Goal: Navigation & Orientation: Find specific page/section

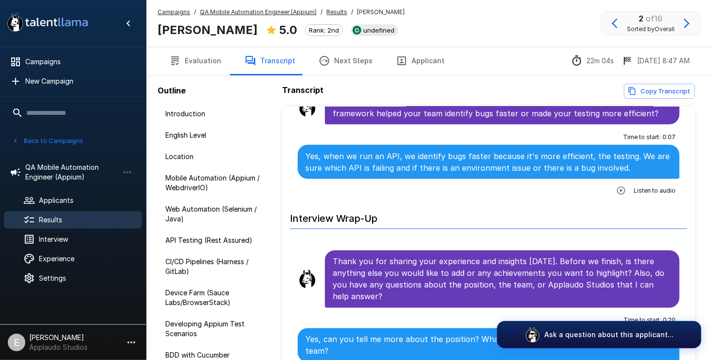
scroll to position [4473, 0]
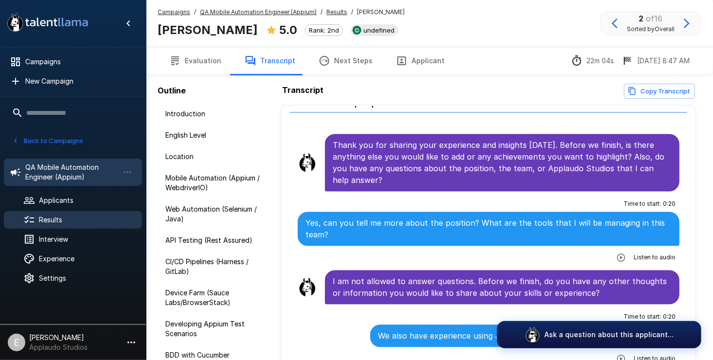
click at [55, 177] on span "QA Mobile Automation Engineer (Appium)" at bounding box center [71, 172] width 93 height 19
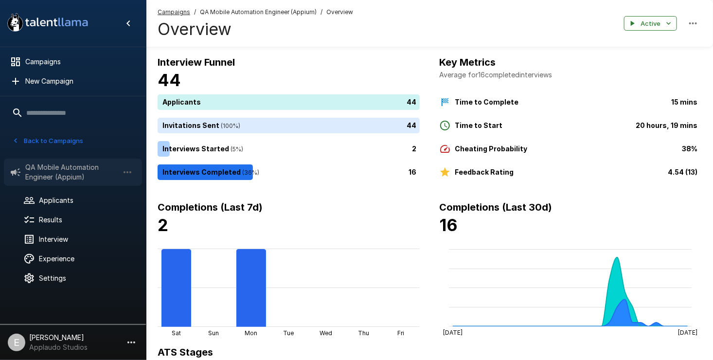
click at [84, 180] on span "QA Mobile Automation Engineer (Appium)" at bounding box center [71, 172] width 93 height 19
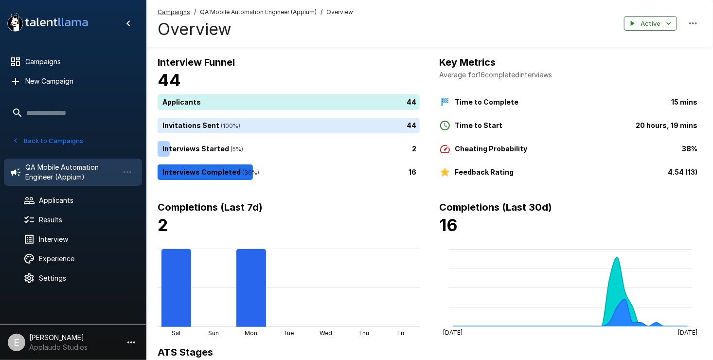
click at [84, 167] on span "QA Mobile Automation Engineer (Appium)" at bounding box center [71, 172] width 93 height 19
click at [94, 192] on div "Applicants" at bounding box center [73, 201] width 138 height 18
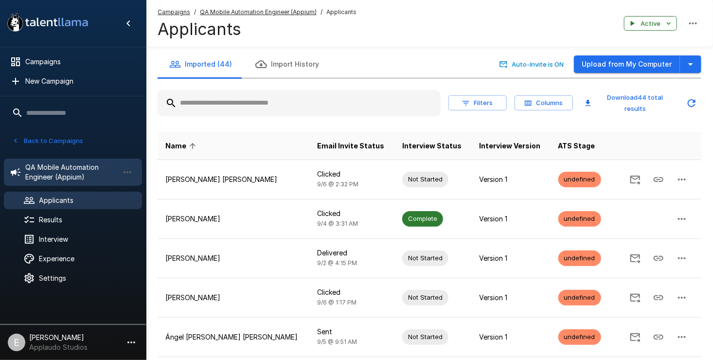
click at [92, 166] on span "QA Mobile Automation Engineer (Appium)" at bounding box center [71, 172] width 93 height 19
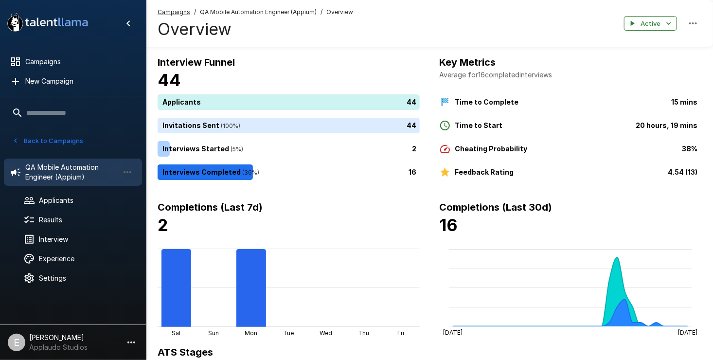
click at [62, 135] on button "Back to Campaigns" at bounding box center [48, 140] width 76 height 15
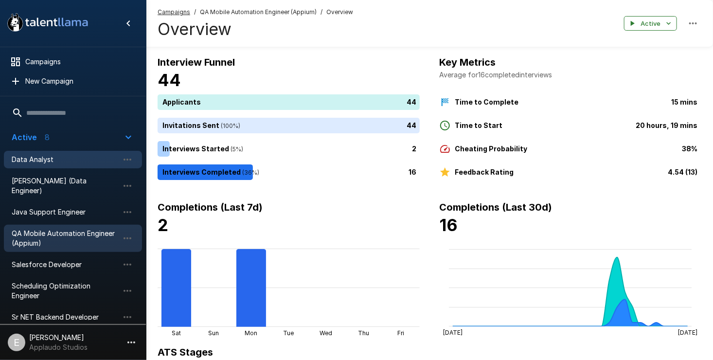
click at [75, 155] on span "Data Analyst" at bounding box center [65, 160] width 107 height 10
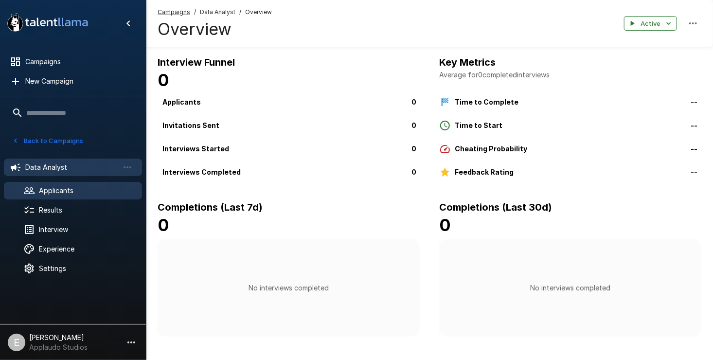
click at [81, 183] on div "Applicants" at bounding box center [73, 191] width 138 height 18
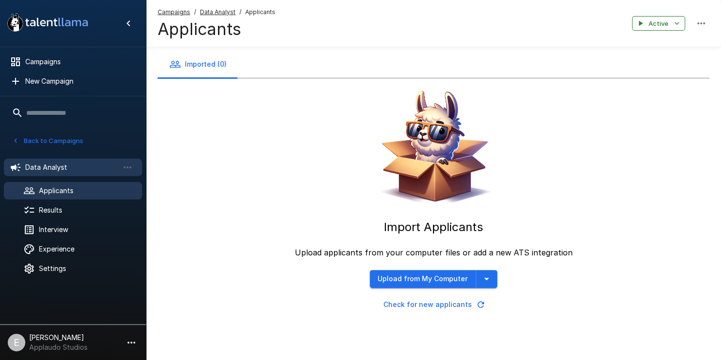
click at [72, 166] on span "Data Analyst" at bounding box center [71, 168] width 93 height 10
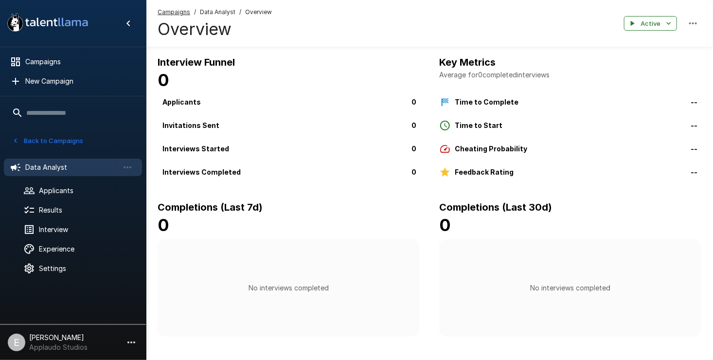
click at [21, 138] on button "Back to Campaigns" at bounding box center [48, 140] width 76 height 15
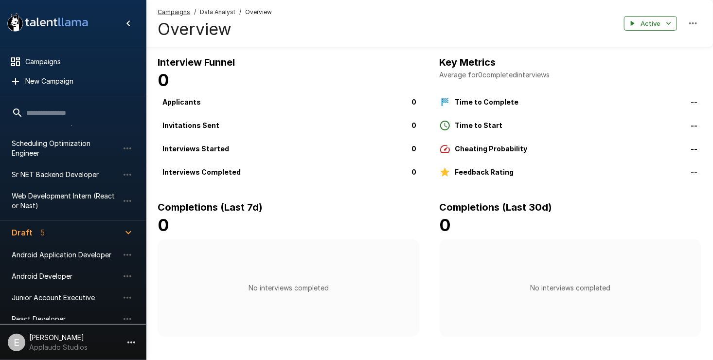
scroll to position [191, 0]
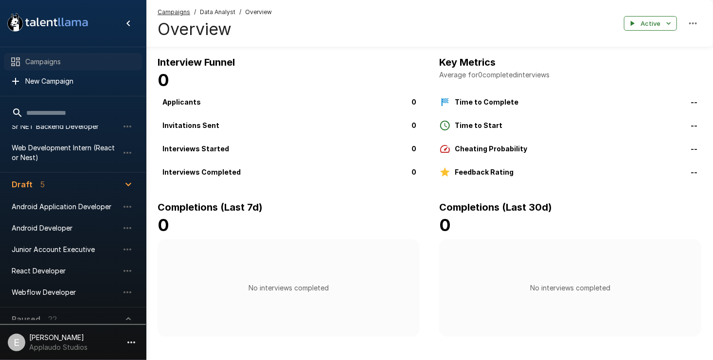
click at [62, 65] on span "Campaigns" at bounding box center [79, 62] width 109 height 10
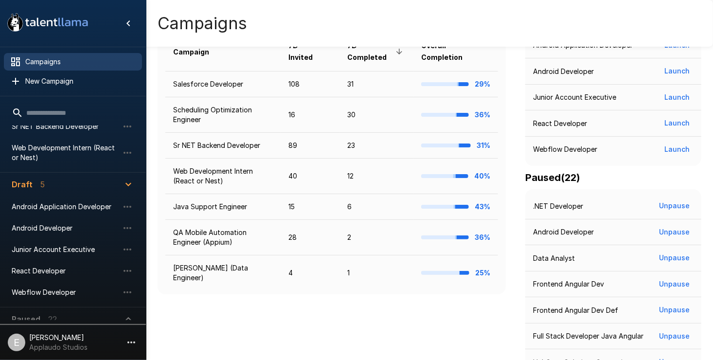
scroll to position [107, 0]
